Goal: Information Seeking & Learning: Learn about a topic

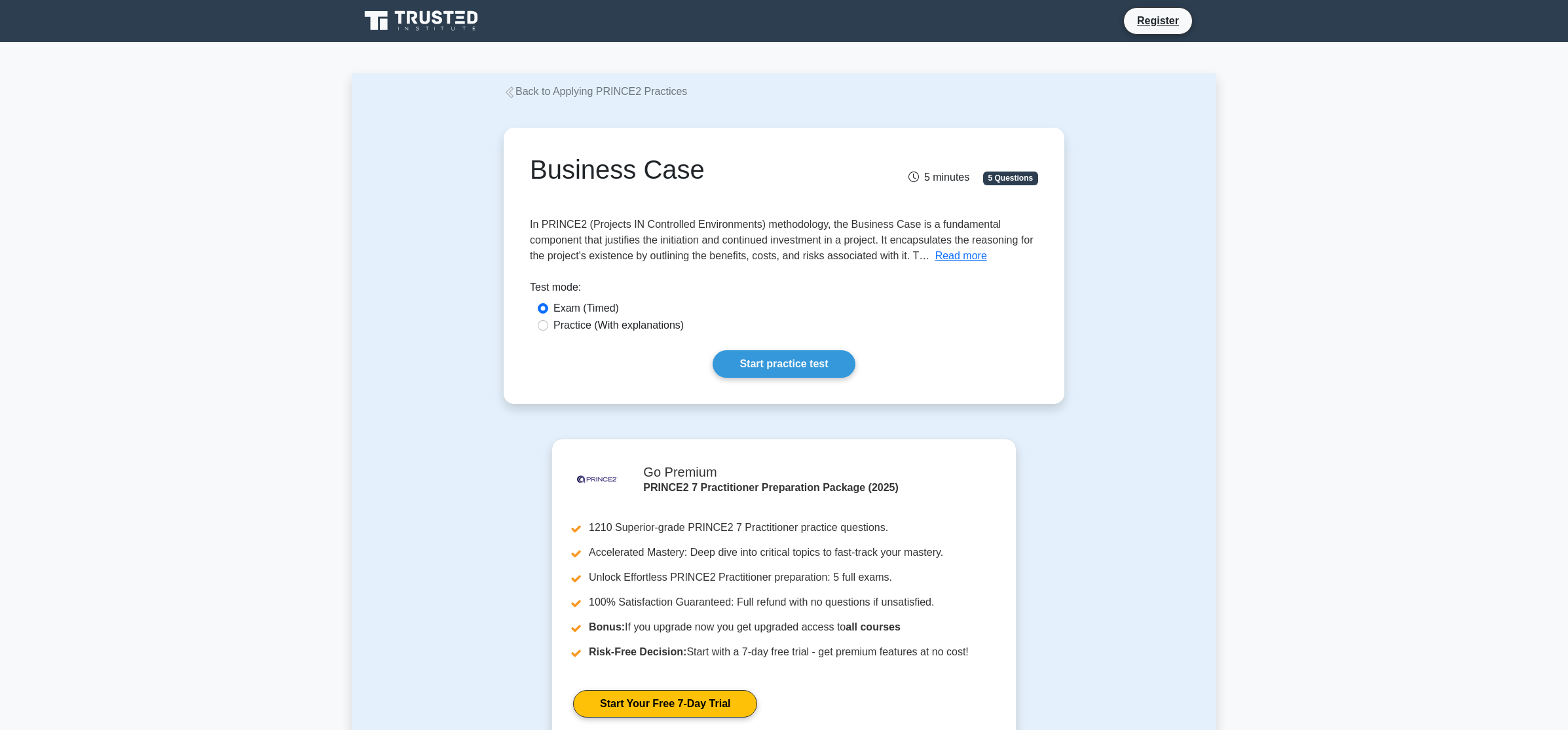
click at [578, 334] on div "Practice (With explanations)" at bounding box center [783, 326] width 508 height 17
click at [548, 330] on div "Practice (With explanations)" at bounding box center [784, 325] width 493 height 16
click at [541, 326] on input "Practice (With explanations)" at bounding box center [543, 326] width 10 height 10
radio input "true"
click at [779, 368] on link "Start practice test" at bounding box center [783, 363] width 142 height 28
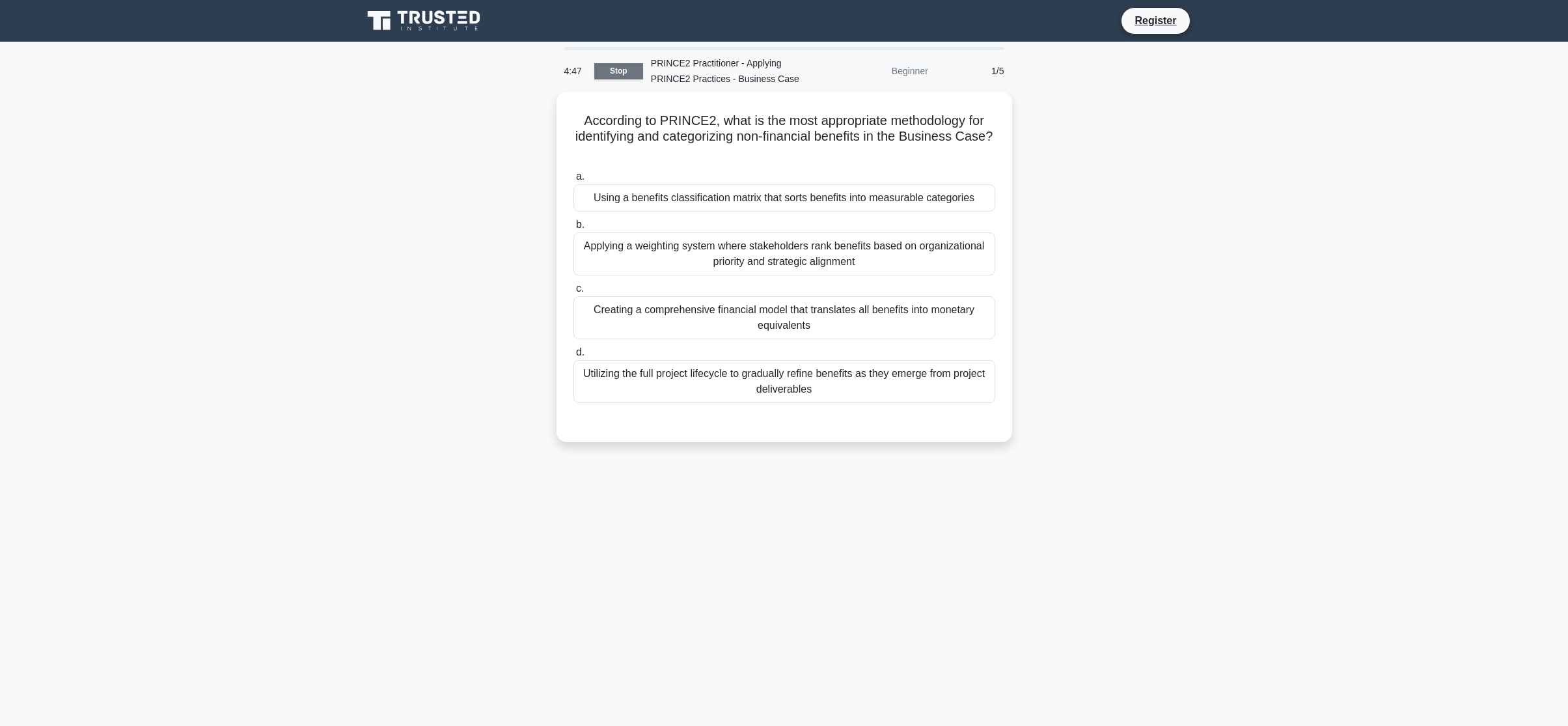
click at [611, 78] on link "Stop" at bounding box center [618, 72] width 49 height 17
click at [882, 376] on div "Utilizing the full project lifecycle to gradually refine benefits as they emerg…" at bounding box center [784, 378] width 422 height 43
click at [573, 354] on input "d. Utilizing the full project lifecycle to gradually refine benefits as they em…" at bounding box center [573, 350] width 0 height 8
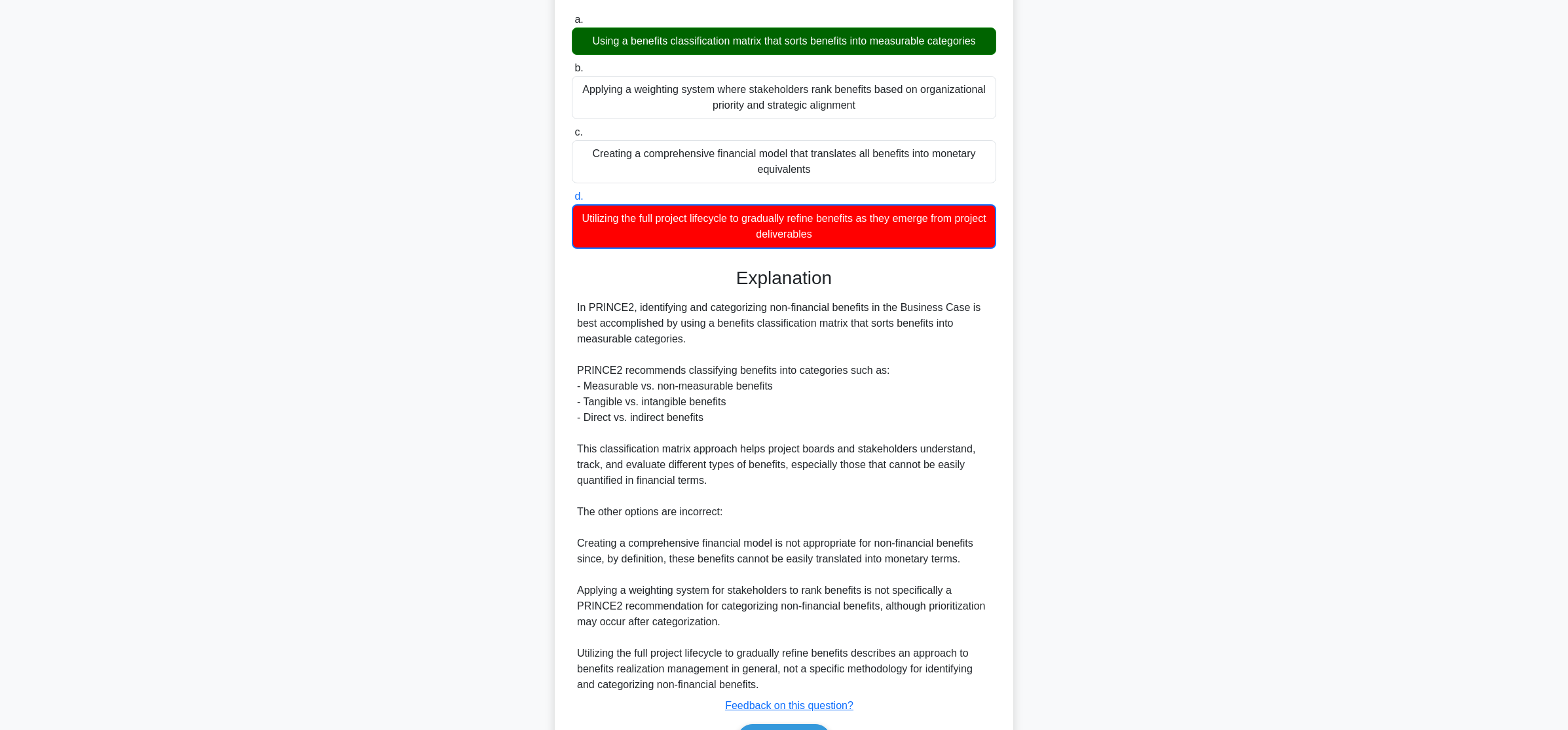
scroll to position [196, 0]
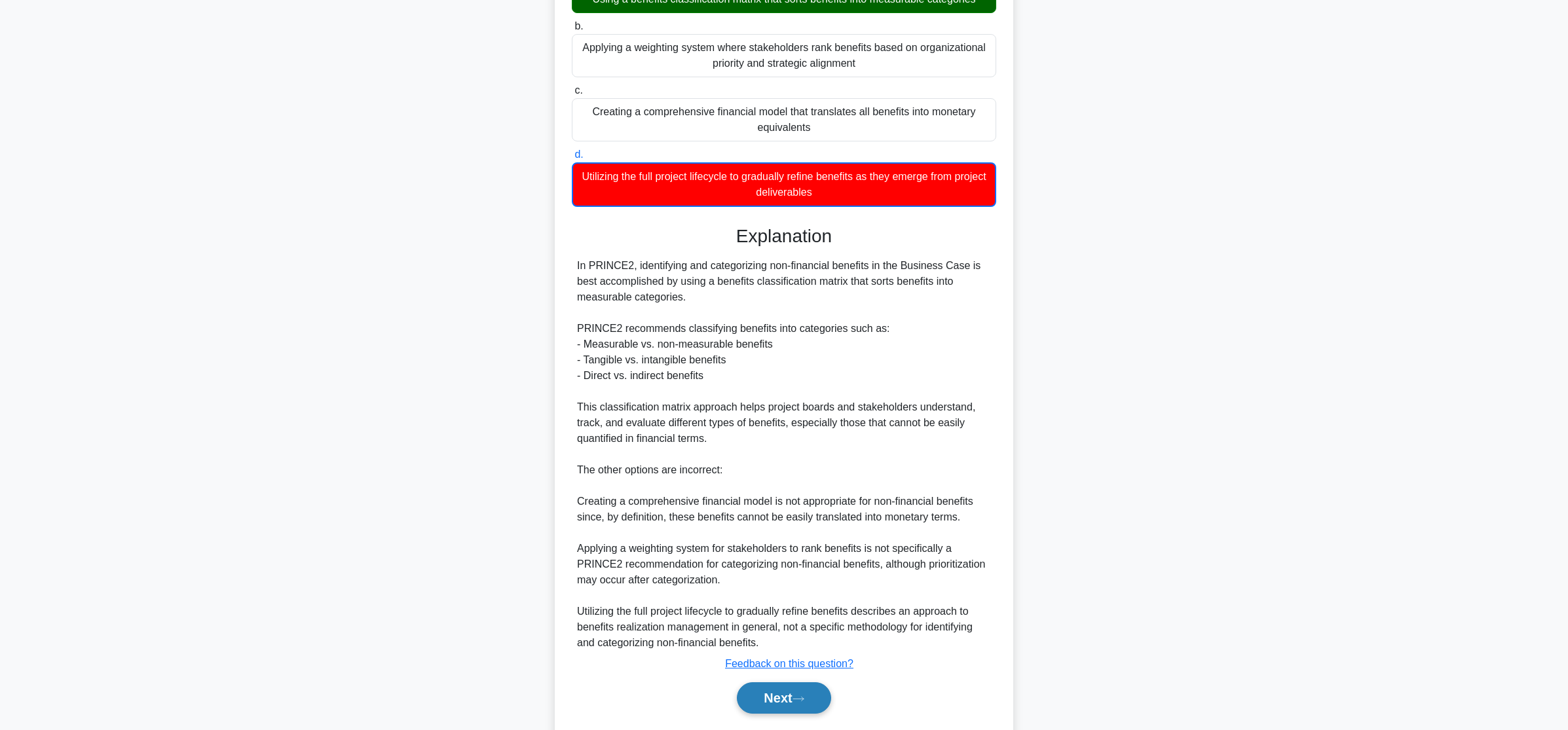
click at [797, 695] on button "Next" at bounding box center [784, 697] width 94 height 31
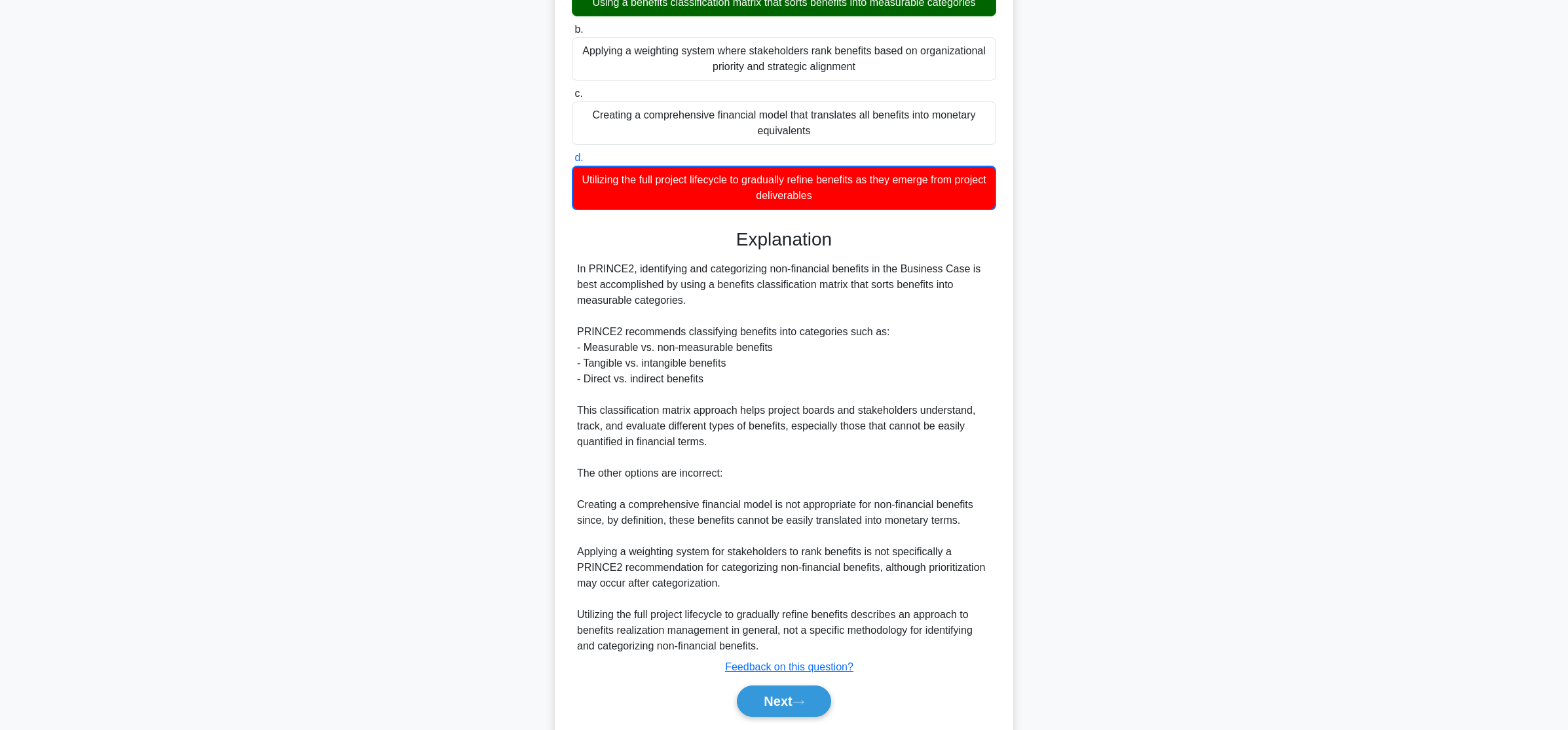
scroll to position [0, 0]
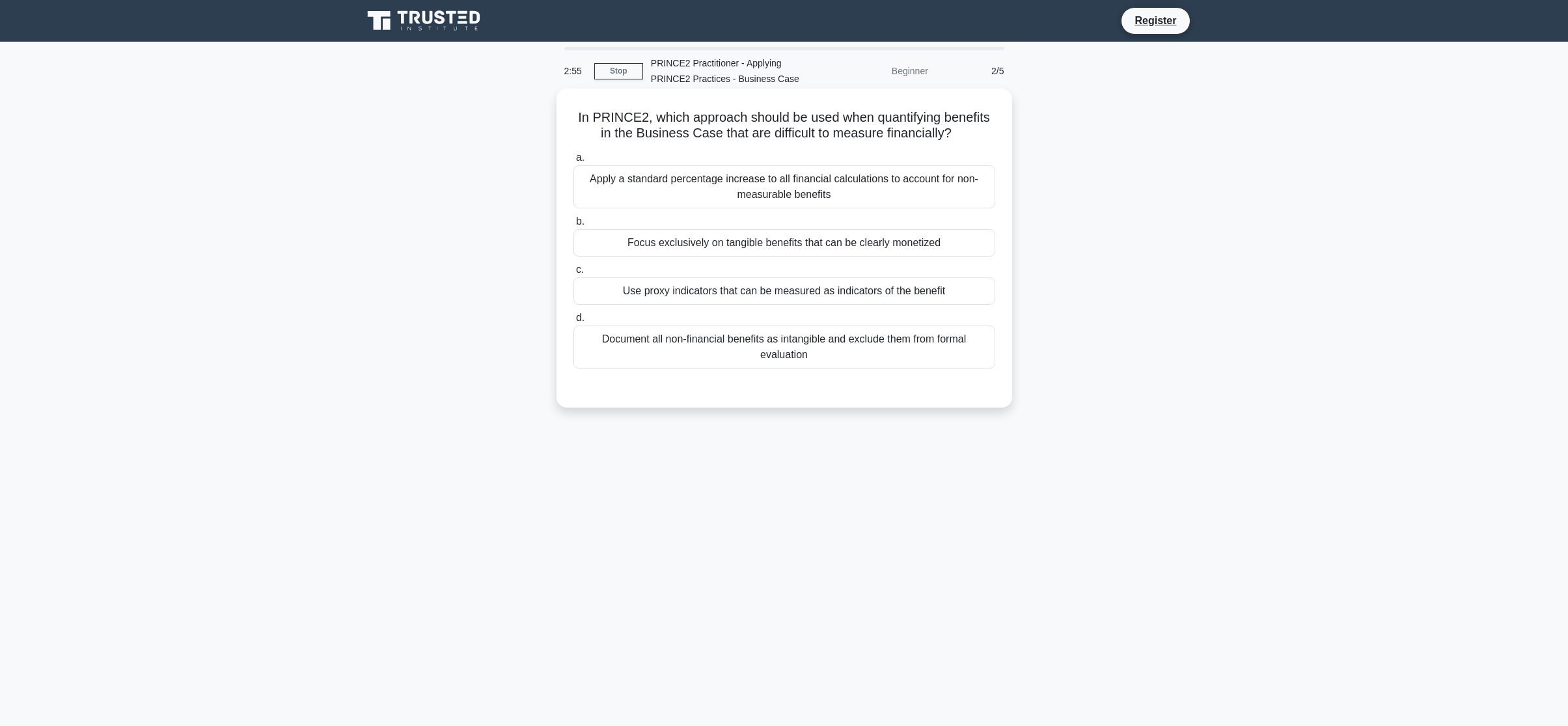
click at [816, 294] on div "Use proxy indicators that can be measured as indicators of the benefit" at bounding box center [784, 290] width 422 height 28
click at [573, 274] on input "c. Use proxy indicators that can be measured as indicators of the benefit" at bounding box center [573, 270] width 0 height 8
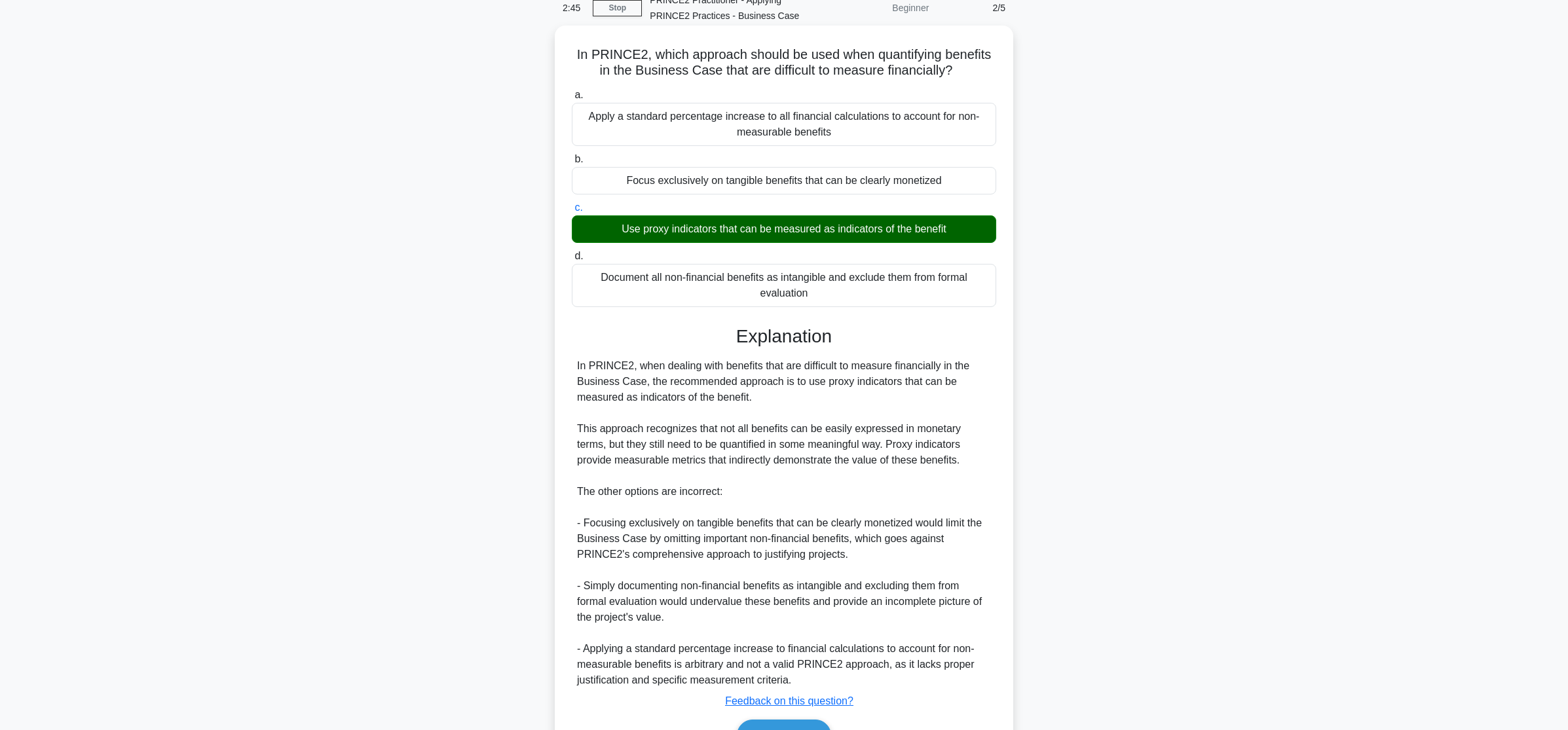
scroll to position [141, 0]
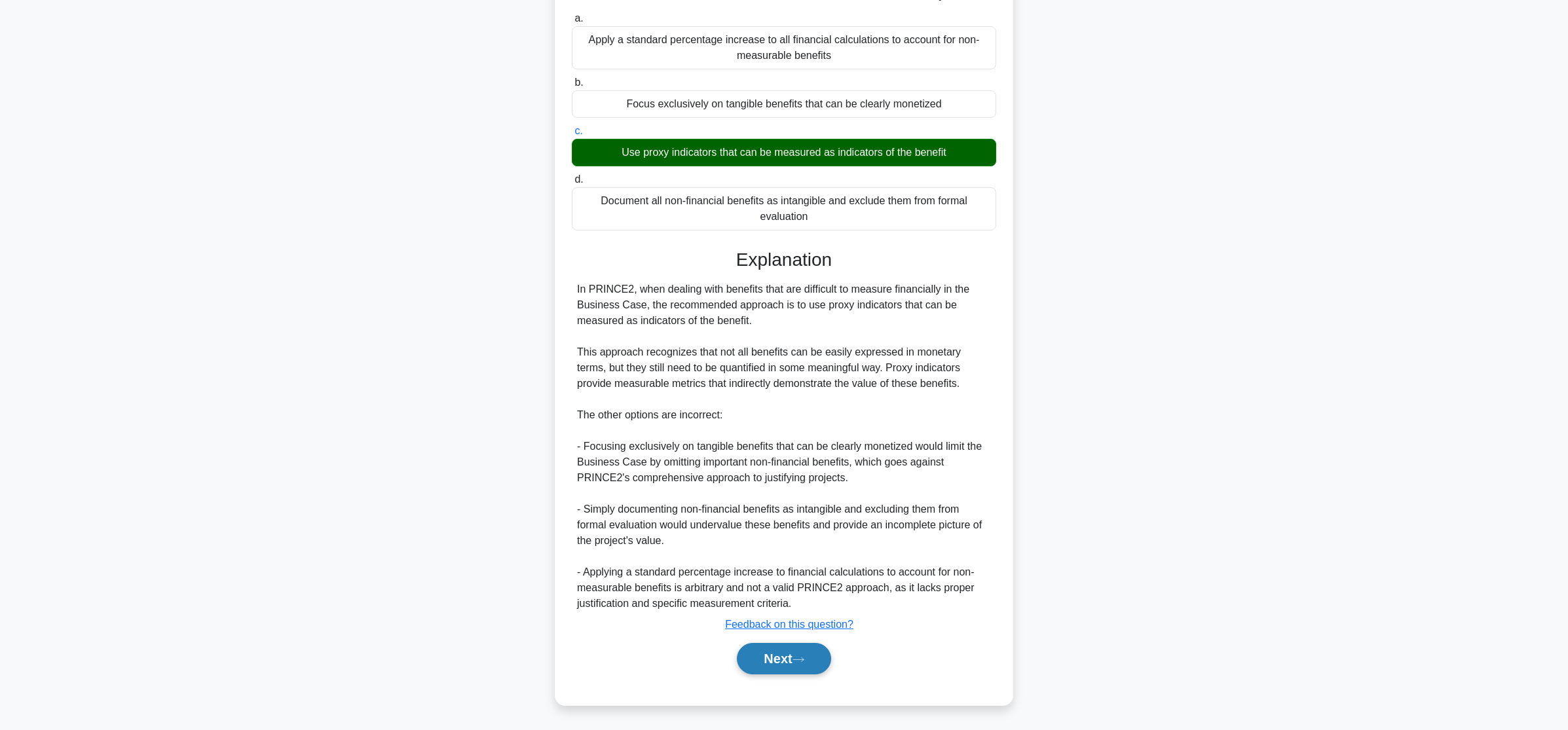
click at [780, 663] on button "Next" at bounding box center [784, 658] width 94 height 31
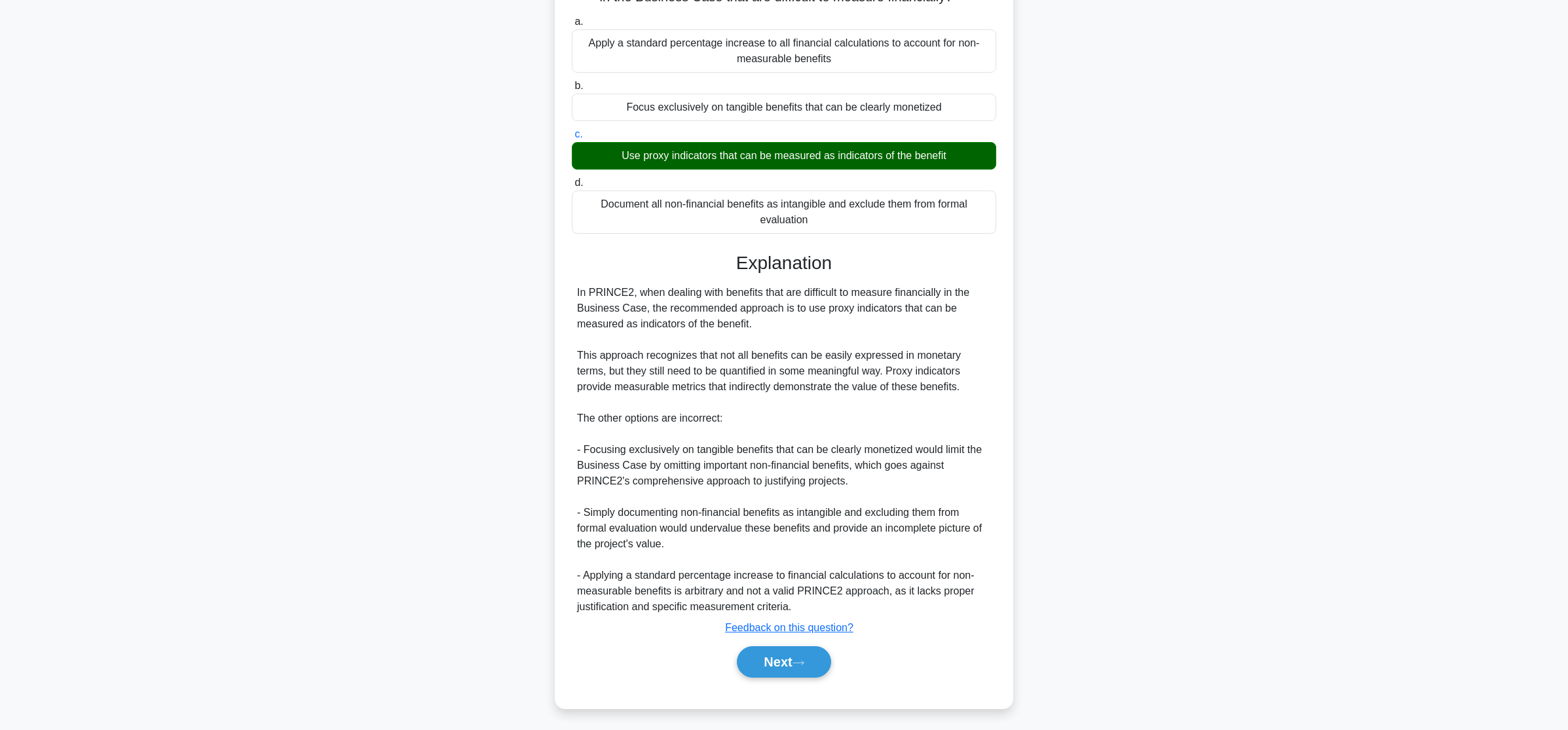
scroll to position [0, 0]
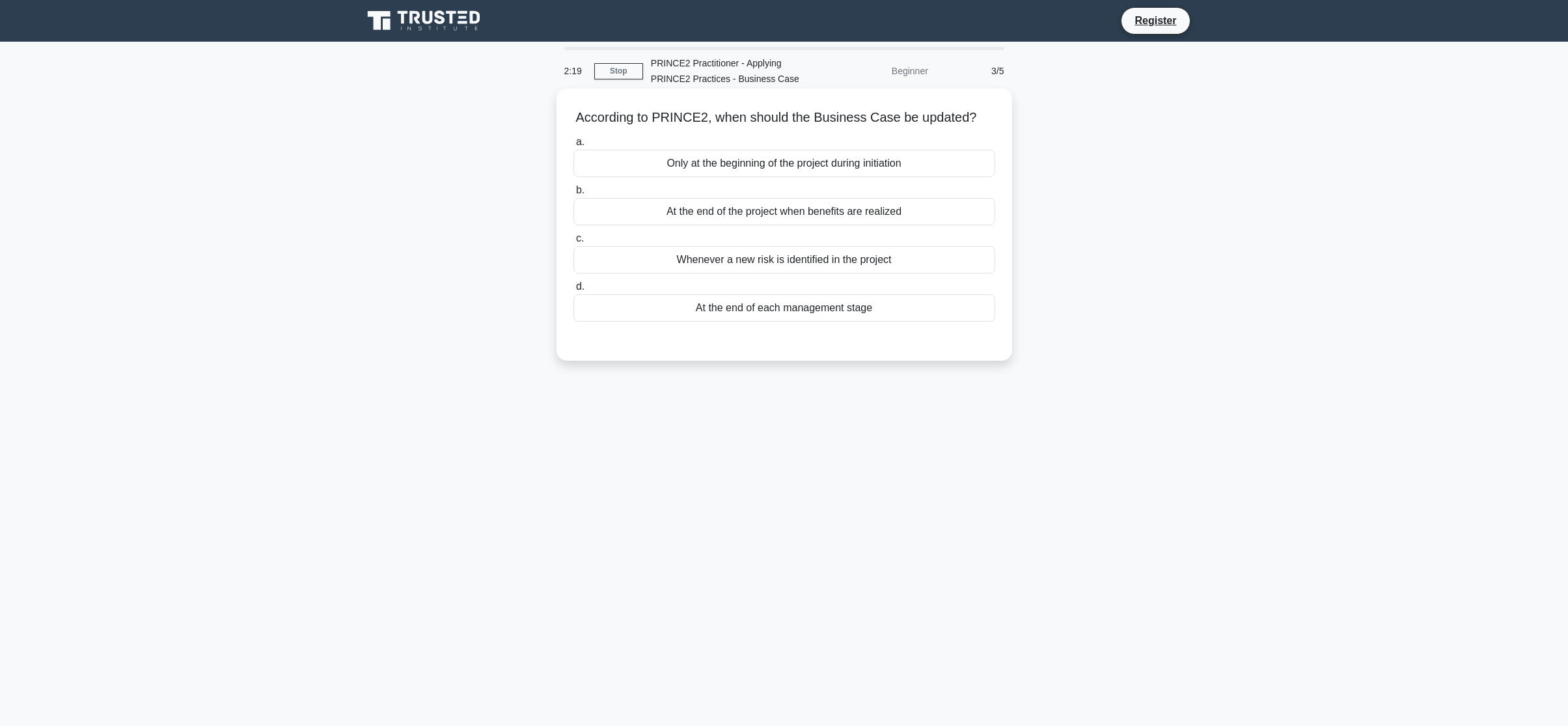
click at [864, 312] on div "At the end of each management stage" at bounding box center [784, 308] width 422 height 28
click at [573, 291] on input "d. At the end of each management stage" at bounding box center [573, 287] width 0 height 8
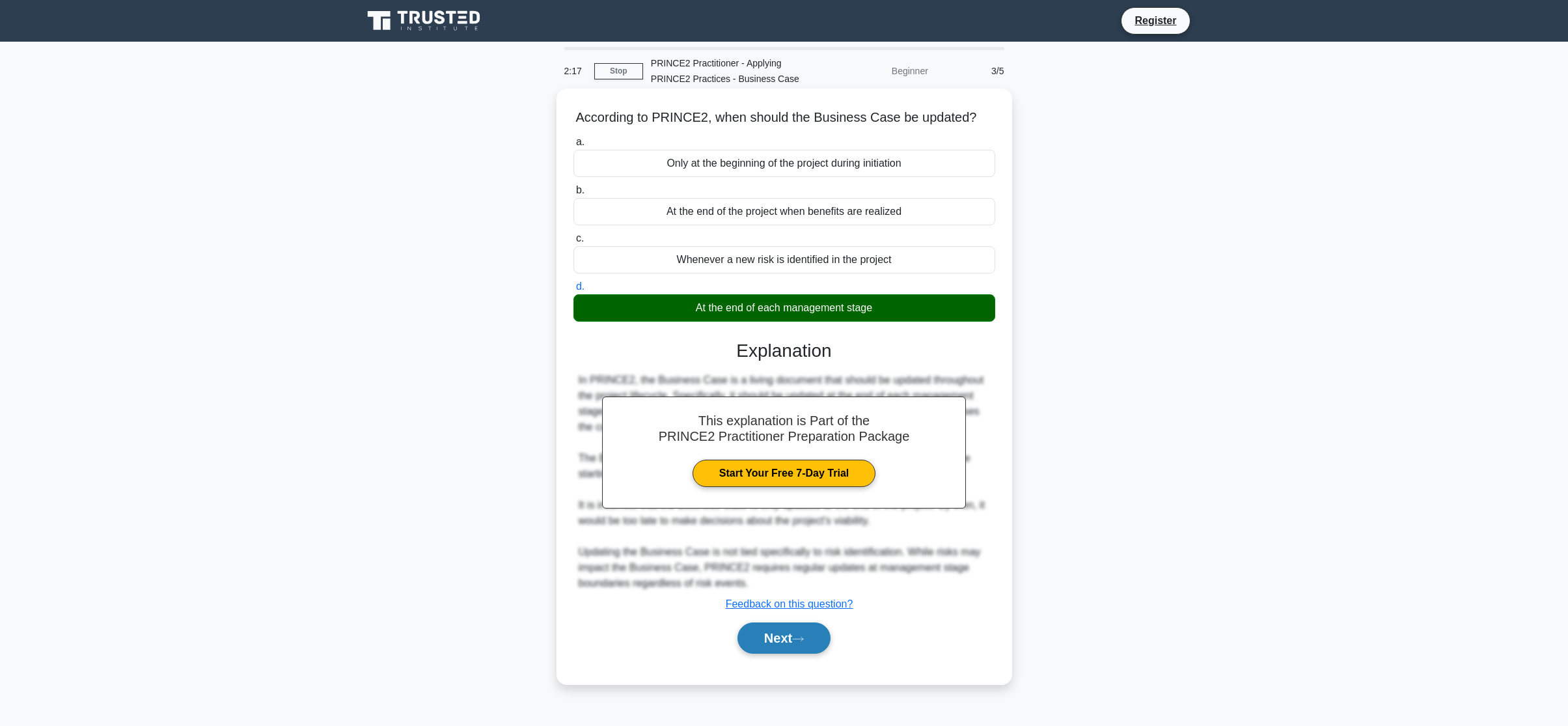
click at [777, 645] on button "Next" at bounding box center [784, 638] width 93 height 31
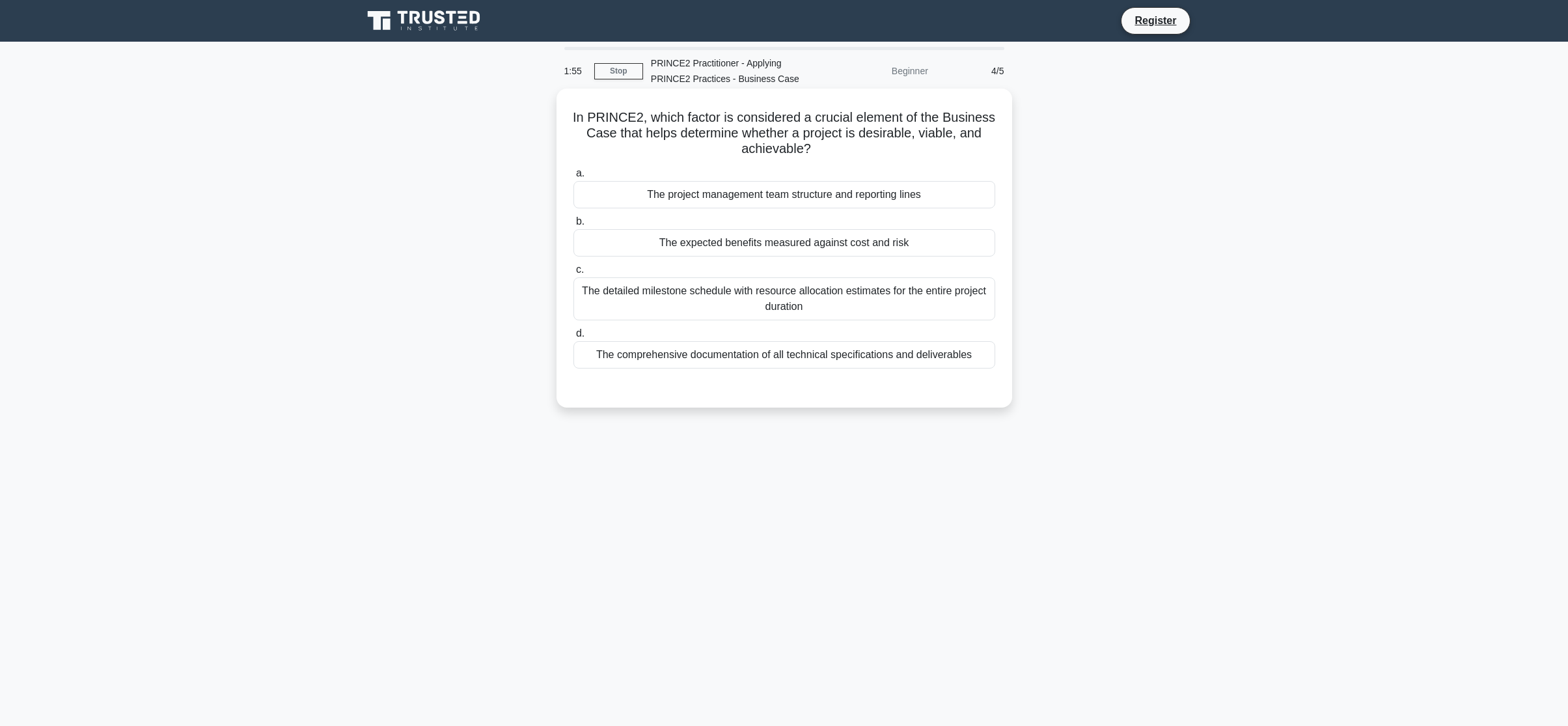
click at [818, 233] on div "The expected benefits measured against cost and risk" at bounding box center [784, 243] width 422 height 28
click at [573, 226] on input "b. The expected benefits measured against cost and risk" at bounding box center [573, 222] width 0 height 8
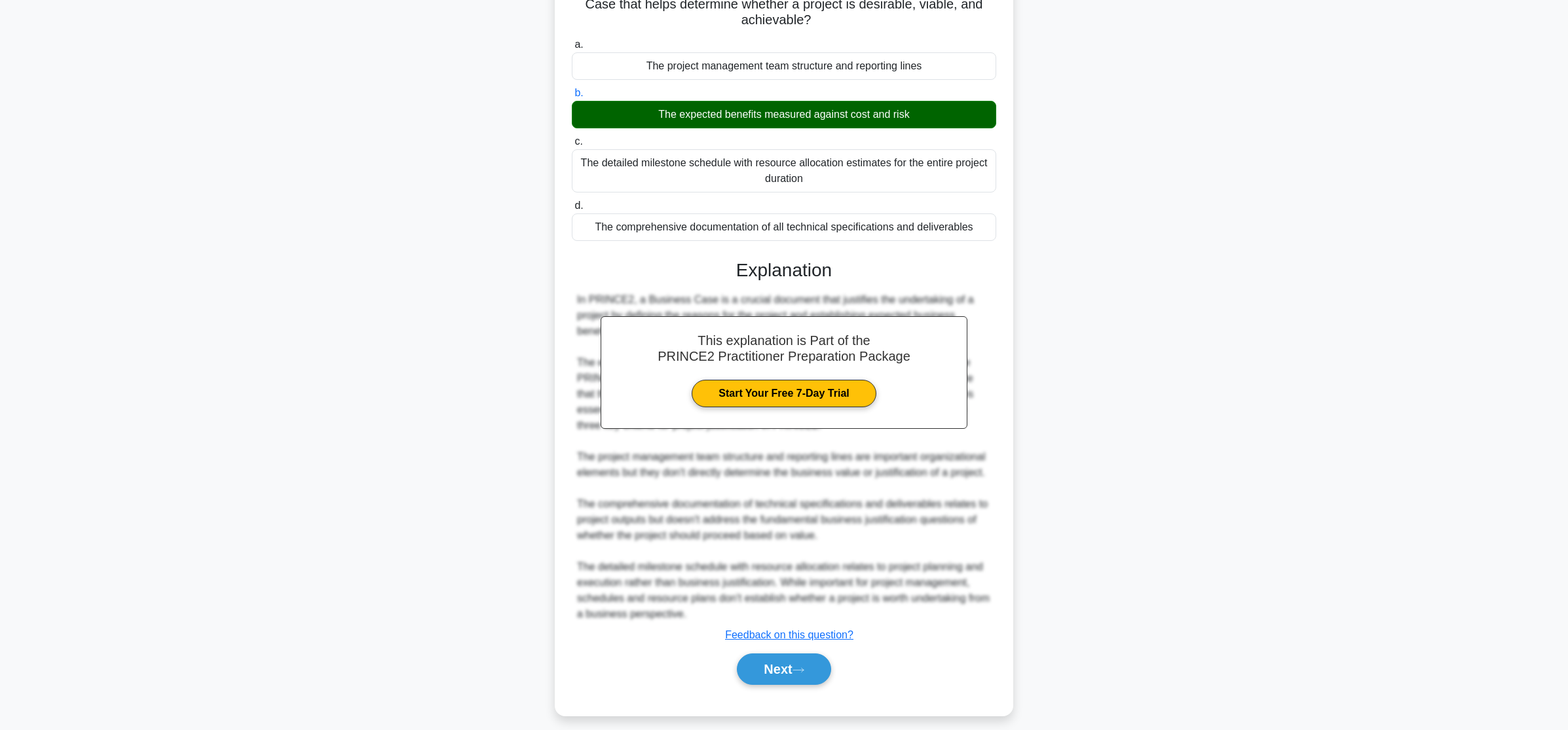
scroll to position [141, 0]
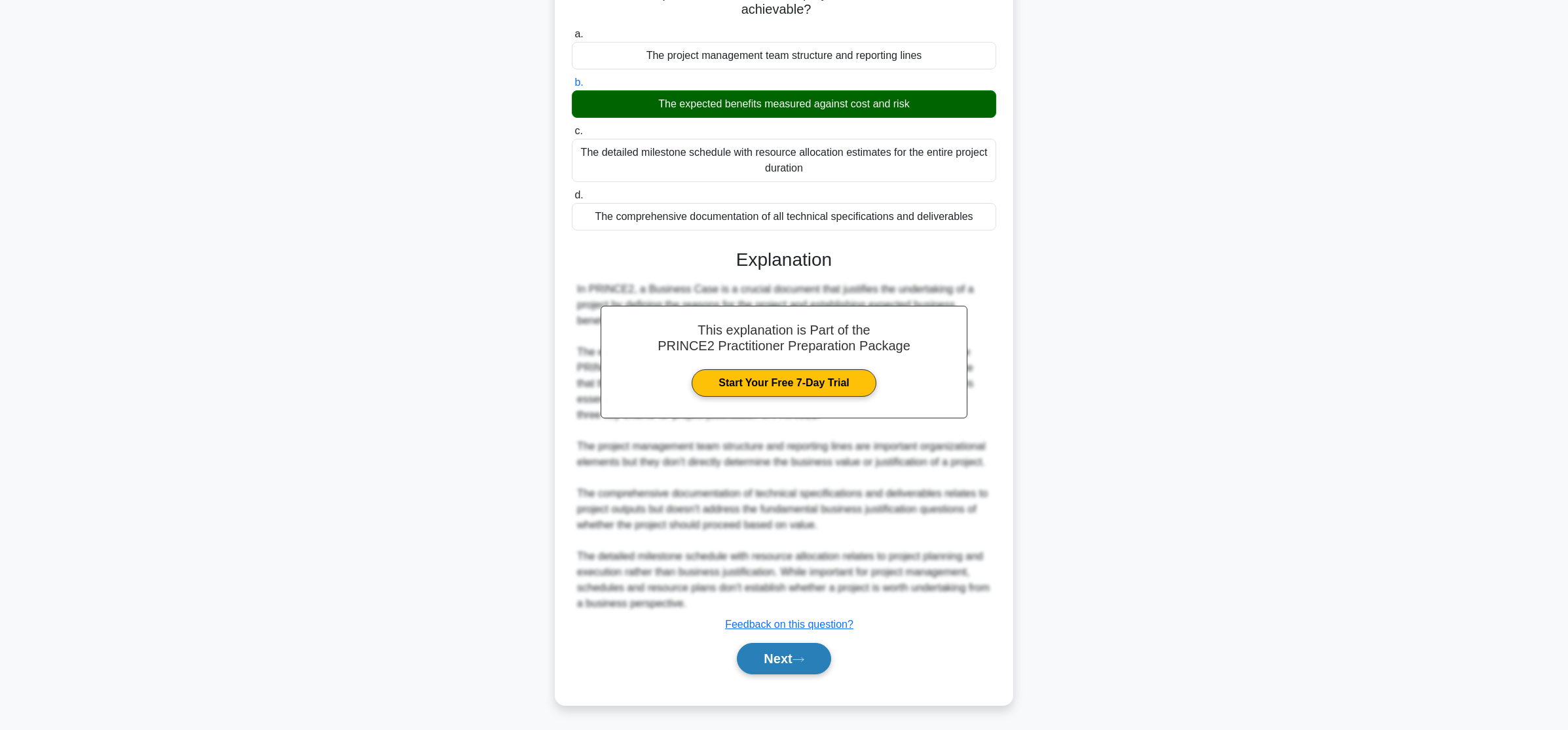
click at [792, 663] on button "Next" at bounding box center [784, 658] width 94 height 31
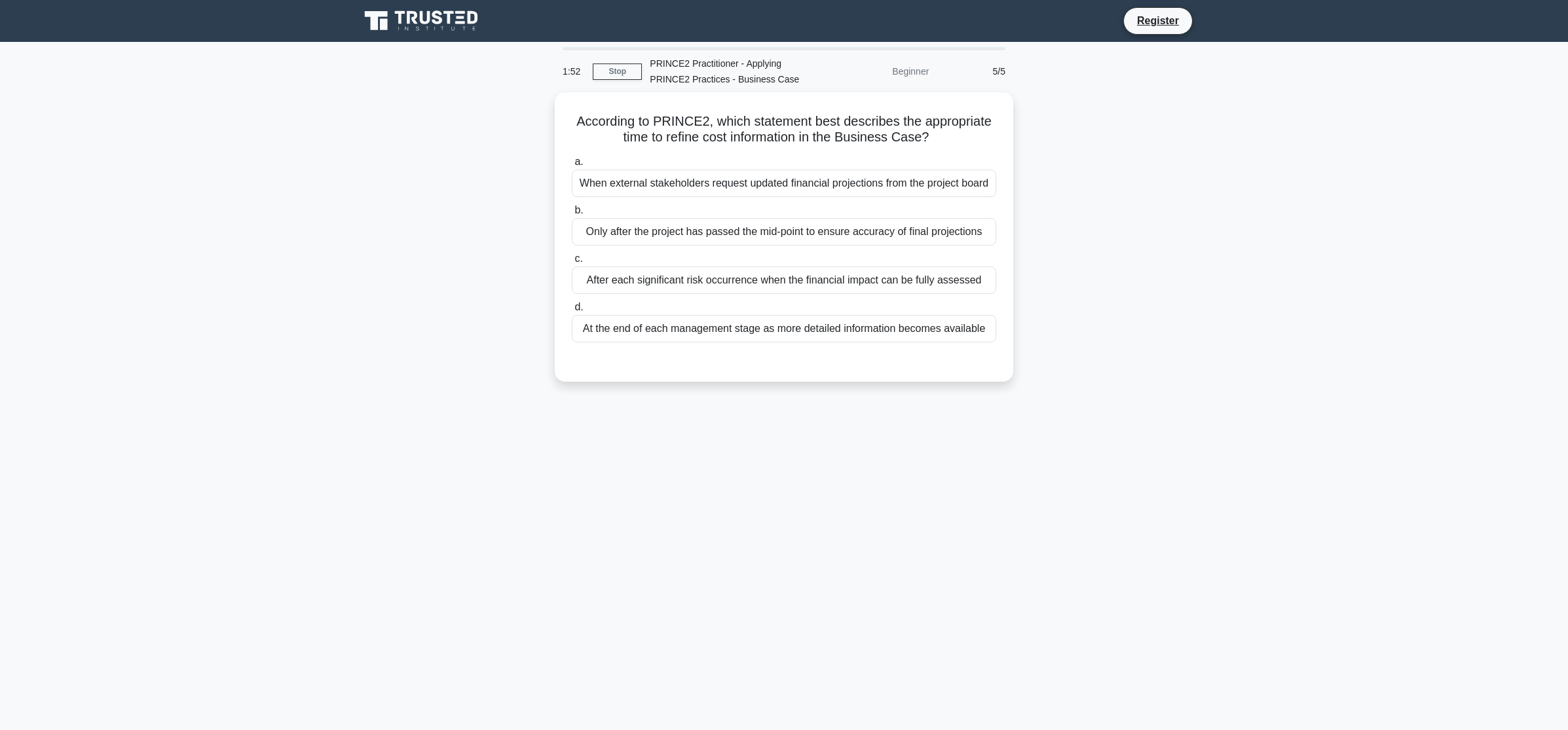
scroll to position [0, 0]
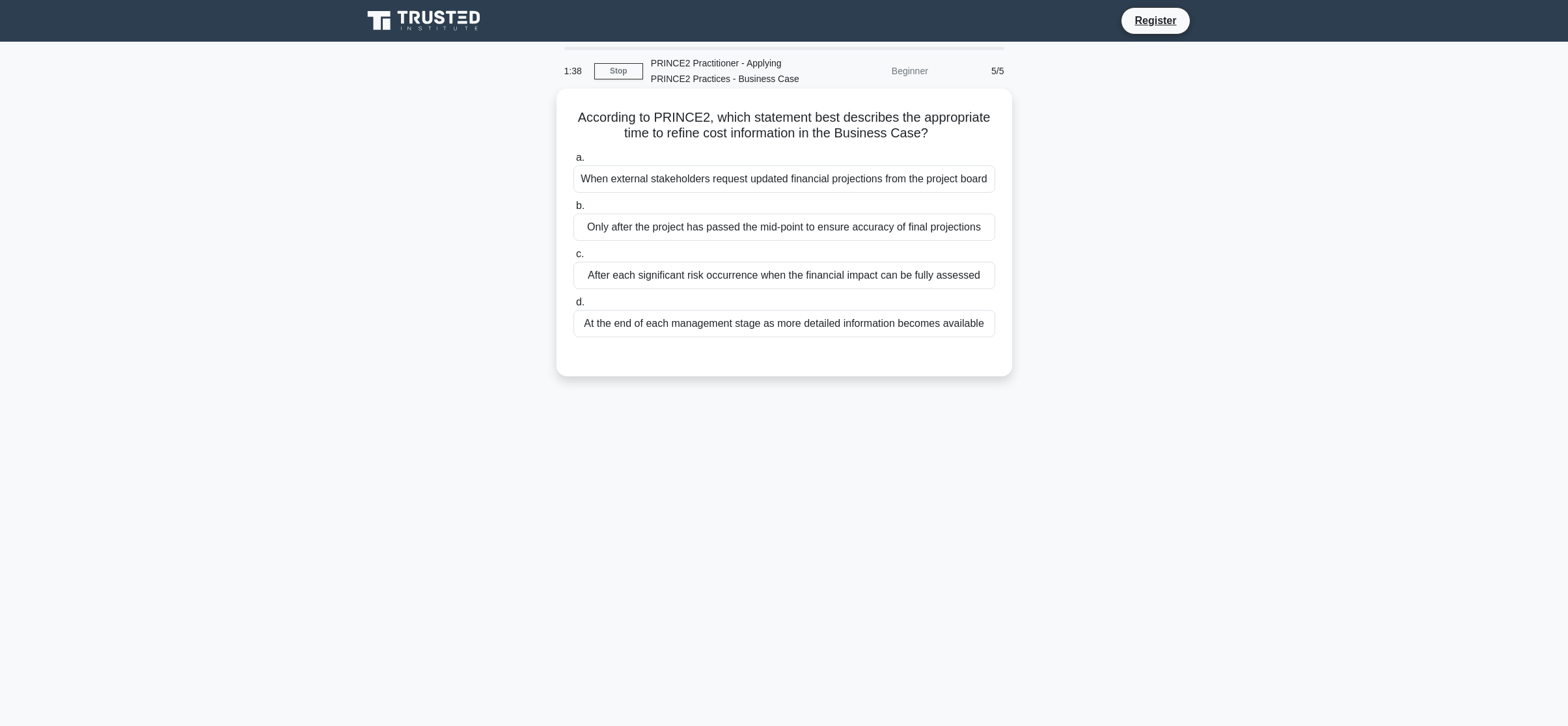
click at [701, 328] on div "At the end of each management stage as more detailed information becomes availa…" at bounding box center [784, 323] width 422 height 28
click at [573, 306] on input "d. At the end of each management stage as more detailed information becomes ava…" at bounding box center [573, 302] width 0 height 8
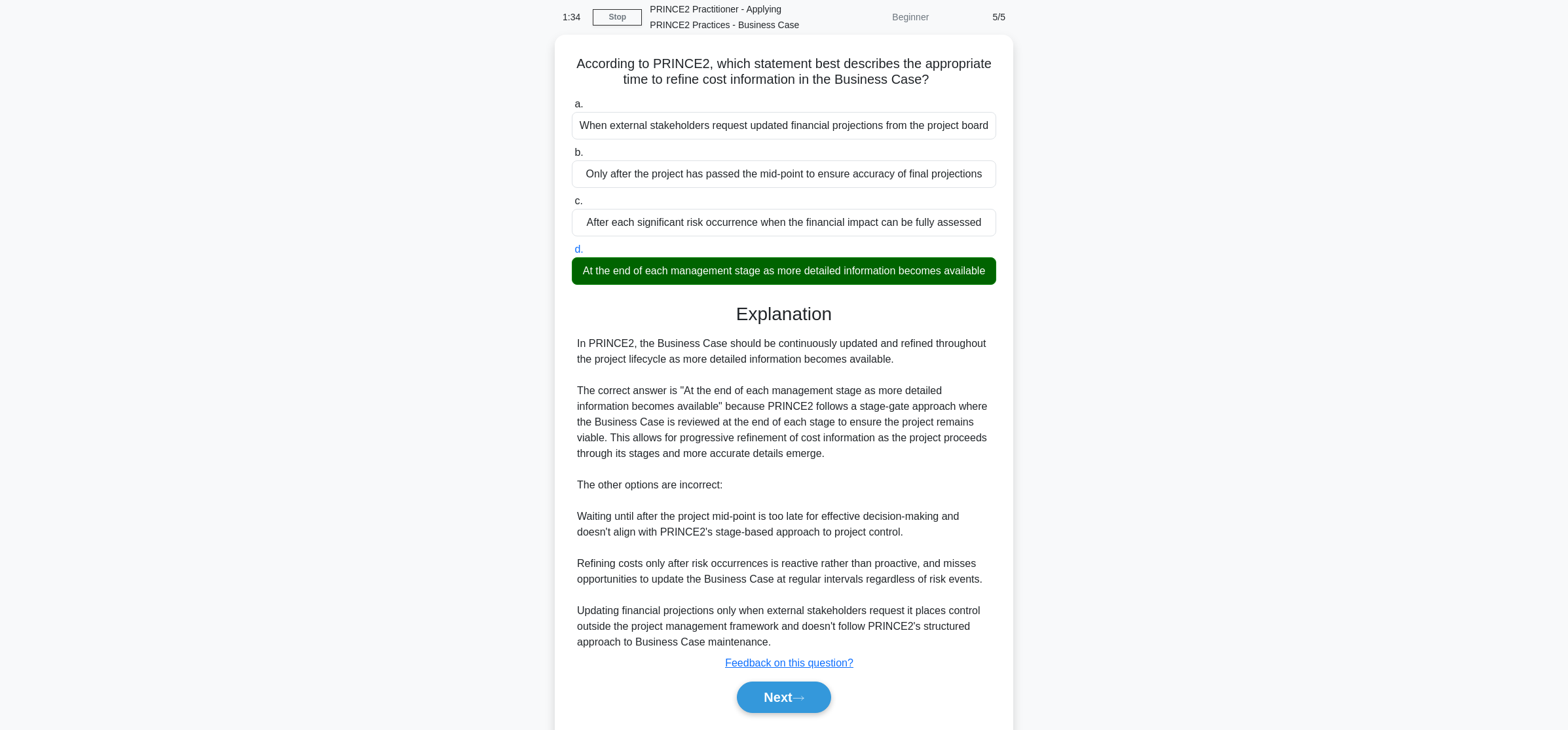
scroll to position [109, 0]
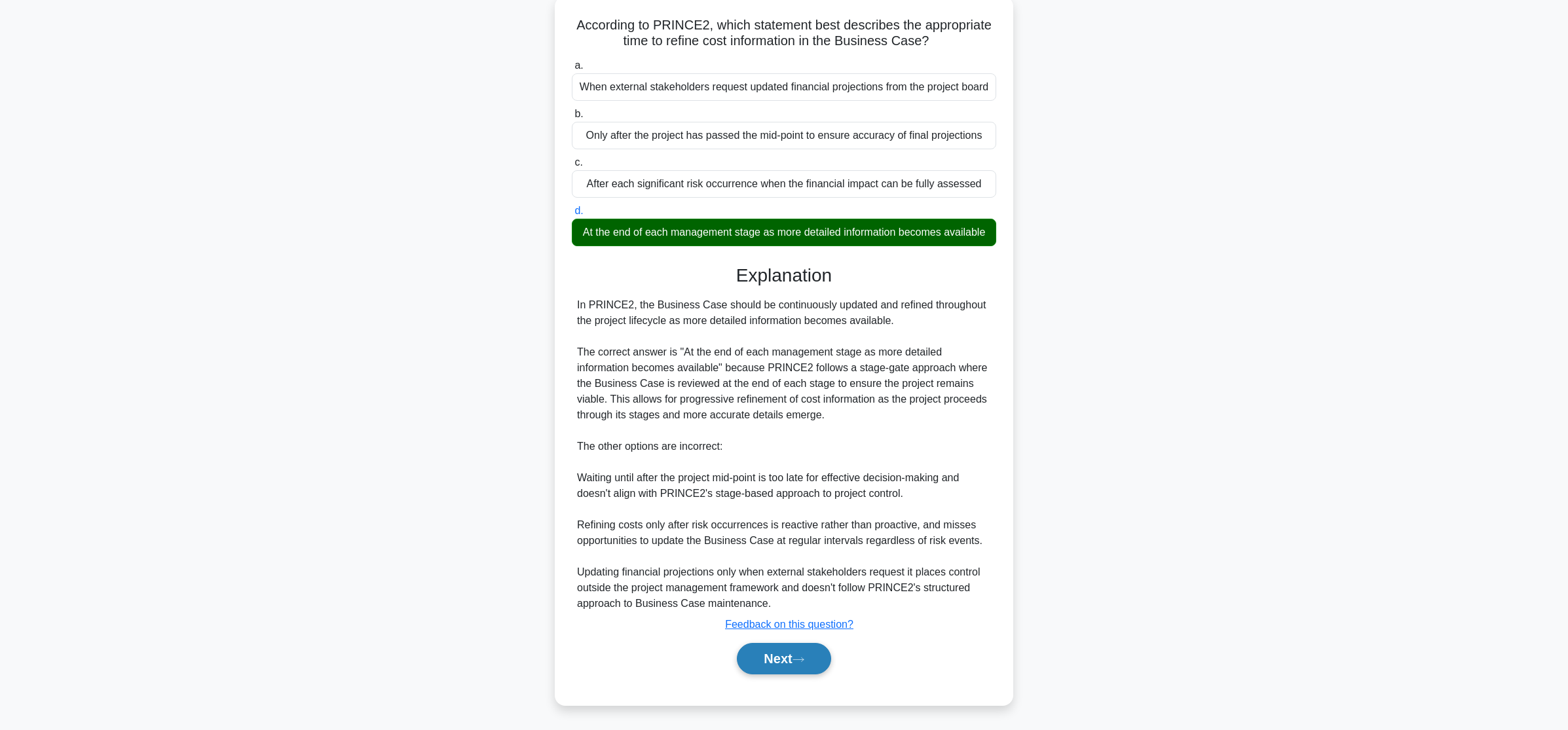
click at [800, 650] on button "Next" at bounding box center [784, 658] width 94 height 31
